Goal: Information Seeking & Learning: Check status

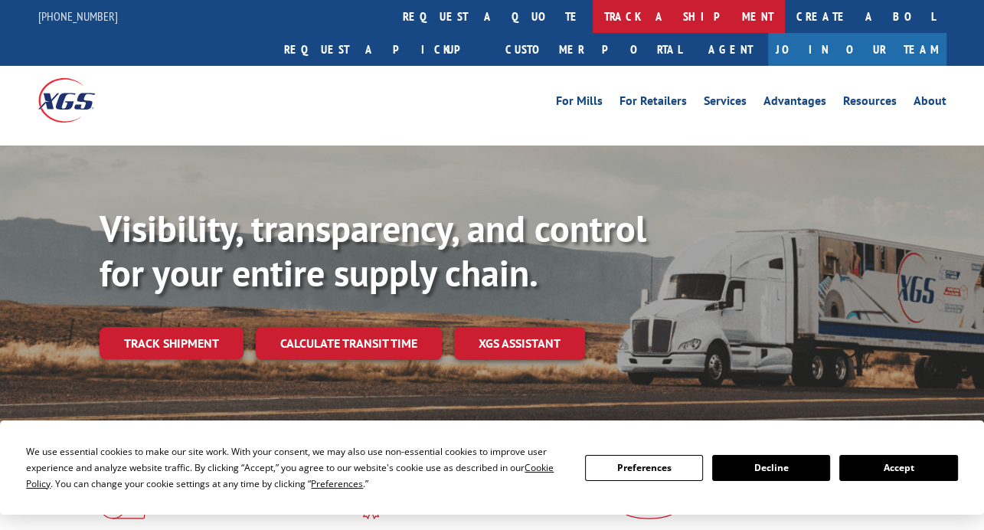
click at [592, 18] on link "track a shipment" at bounding box center [688, 16] width 192 height 33
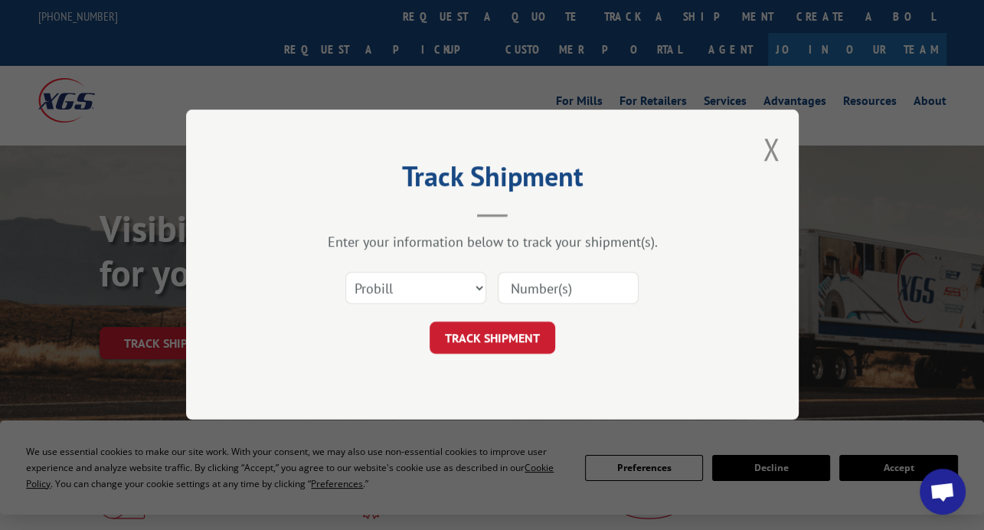
click at [548, 284] on input at bounding box center [568, 289] width 141 height 32
paste input "2849110"
type input "2849110"
click at [535, 327] on button "TRACK SHIPMENT" at bounding box center [492, 338] width 126 height 32
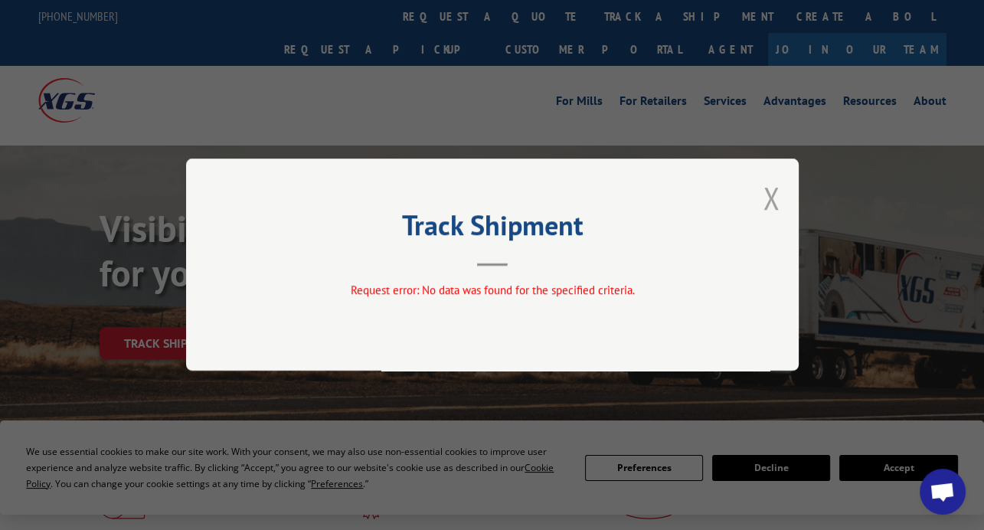
click at [765, 198] on button "Close modal" at bounding box center [770, 198] width 17 height 41
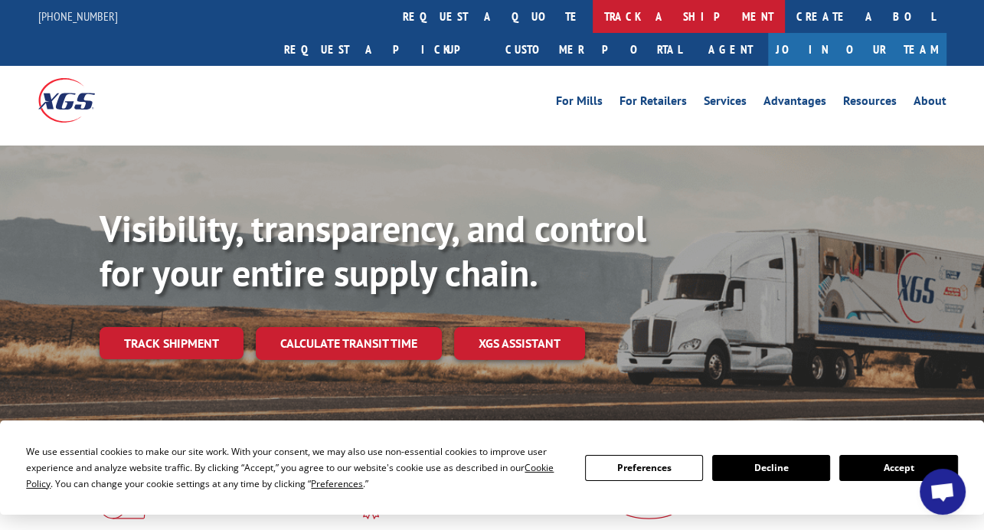
click at [592, 19] on link "track a shipment" at bounding box center [688, 16] width 192 height 33
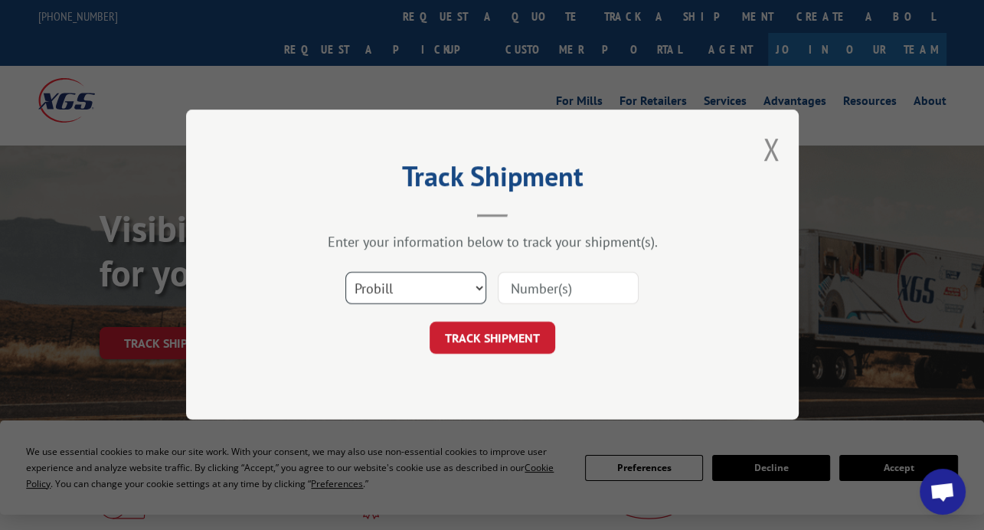
click at [425, 287] on select "Select category... Probill BOL PO" at bounding box center [415, 289] width 141 height 32
select select "bol"
click at [345, 273] on select "Select category... Probill BOL PO" at bounding box center [415, 289] width 141 height 32
click at [532, 287] on input at bounding box center [568, 289] width 141 height 32
paste input "2849110"
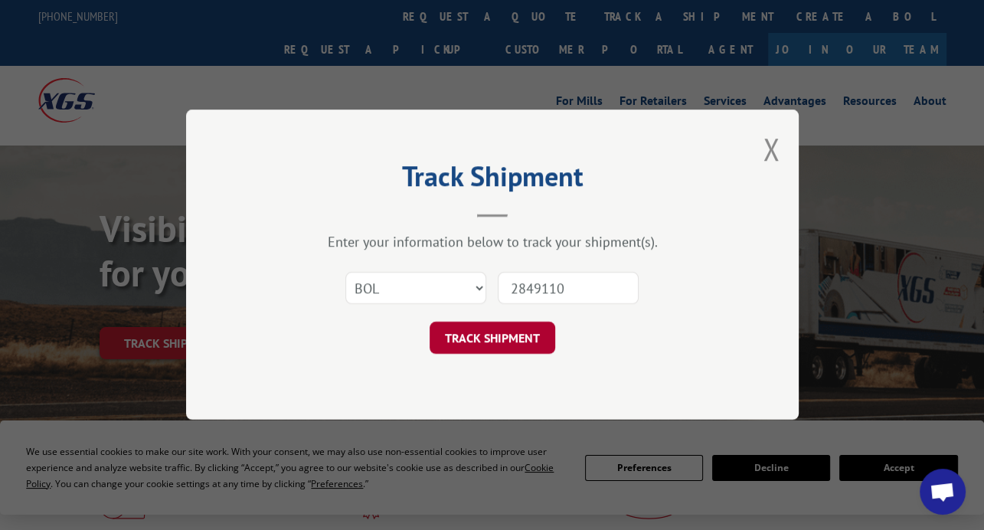
type input "2849110"
click at [536, 333] on button "TRACK SHIPMENT" at bounding box center [492, 338] width 126 height 32
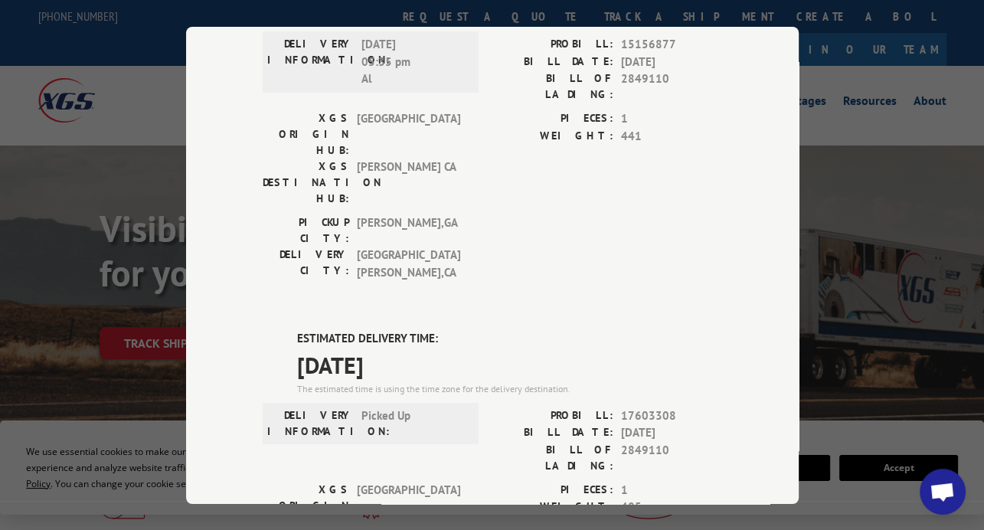
scroll to position [164, 0]
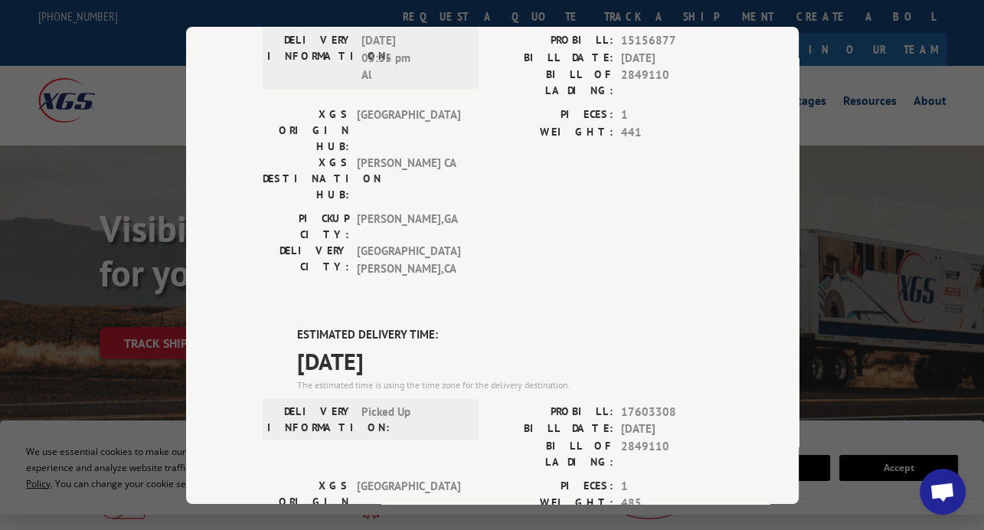
click at [791, 217] on div "Track Shipment DELIVERED DELIVERY INFORMATION: [DATE] 05:35 pm Al PROBILL: 1515…" at bounding box center [492, 265] width 612 height 477
click at [547, 211] on div "DELIVERED DELIVERY INFORMATION: [DATE] 05:35 pm Al PROBILL: 15156877 BILL DATE:…" at bounding box center [492, 452] width 459 height 932
